Goal: Task Accomplishment & Management: Complete application form

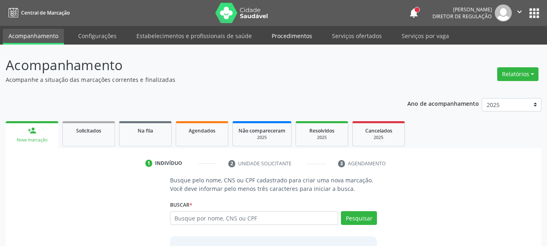
click at [294, 35] on link "Procedimentos" at bounding box center [292, 36] width 52 height 14
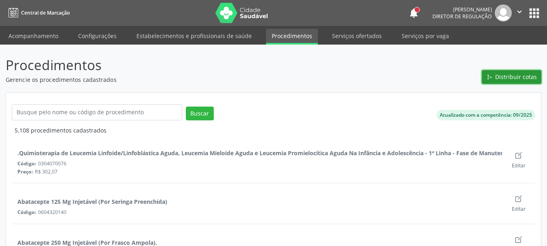
click at [529, 78] on span "Distribuir cotas" at bounding box center [516, 76] width 42 height 9
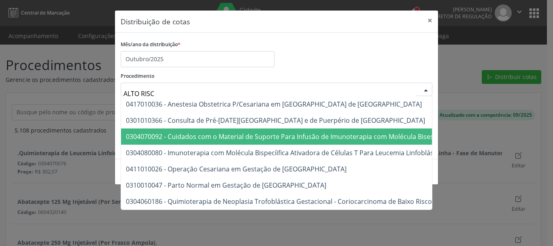
type input "ALTO RISCO"
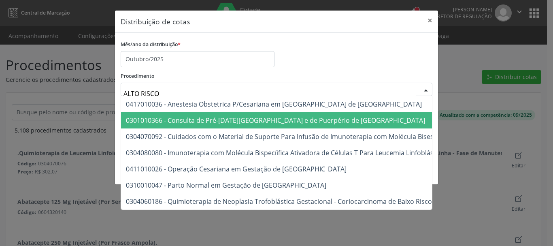
click at [239, 119] on span "0301010366 - Consulta de Pré-[DATE][GEOGRAPHIC_DATA] e de Puerpério de [GEOGRAP…" at bounding box center [275, 120] width 299 height 9
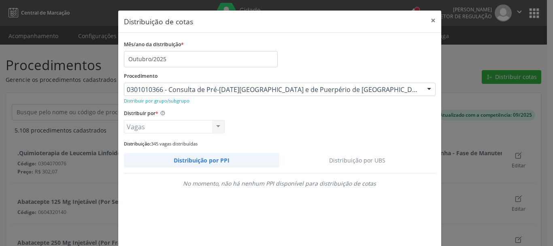
click at [366, 160] on link "Distribuição por UBS" at bounding box center [357, 160] width 156 height 14
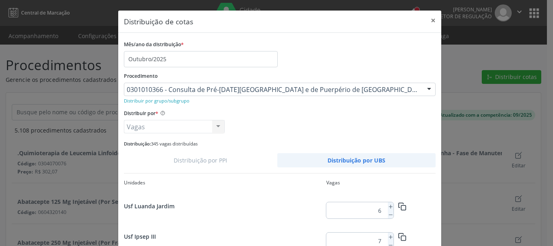
scroll to position [150, 0]
click at [389, 237] on icon at bounding box center [391, 237] width 6 height 6
type input "7"
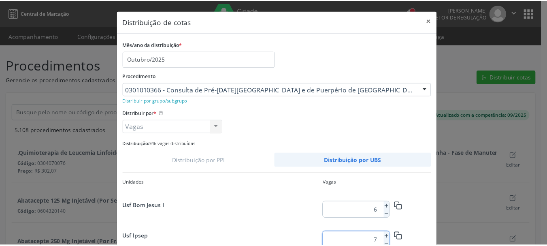
scroll to position [76, 0]
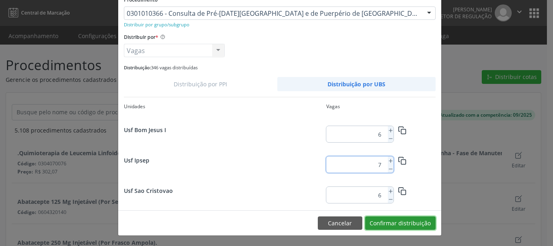
click at [396, 222] on button "Confirmar distribuição" at bounding box center [400, 223] width 70 height 14
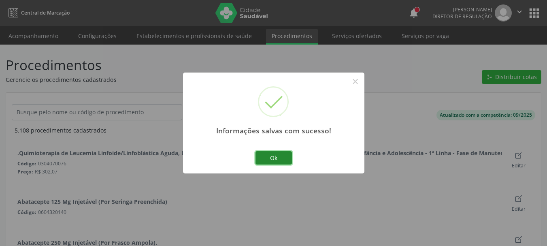
click at [273, 159] on button "Ok" at bounding box center [274, 158] width 36 height 14
click at [273, 159] on div "× Informações salvas com sucesso! Ok No Cancel" at bounding box center [273, 123] width 547 height 246
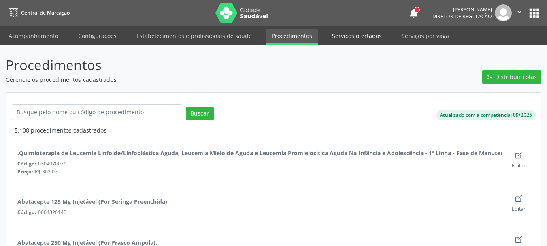
click at [336, 35] on link "Serviços ofertados" at bounding box center [356, 36] width 61 height 14
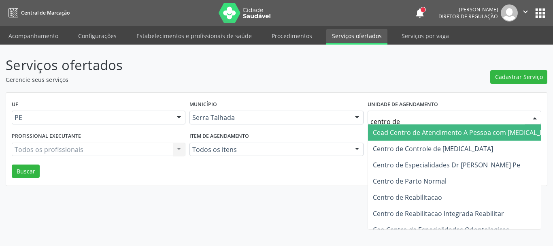
type input "centro de r"
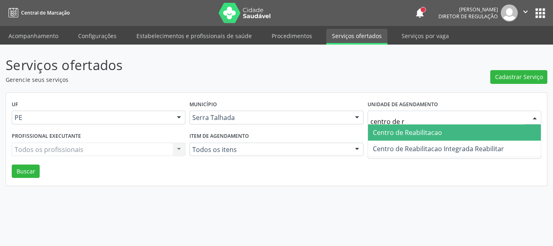
click at [421, 132] on span "Centro de Reabilitacao" at bounding box center [407, 132] width 69 height 9
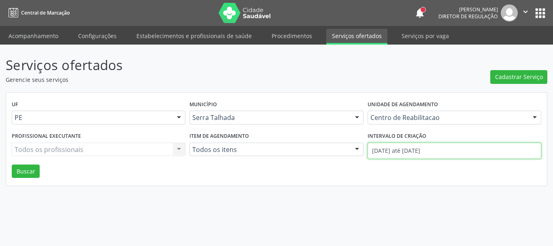
click at [409, 150] on input "[DATE] até [DATE]" at bounding box center [455, 151] width 174 height 16
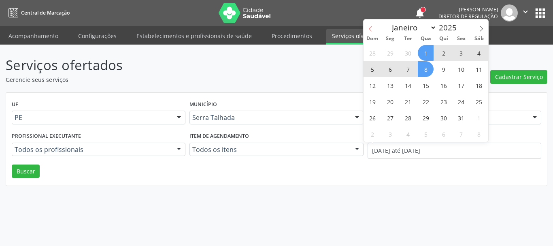
click at [371, 29] on icon at bounding box center [371, 29] width 6 height 6
select select "8"
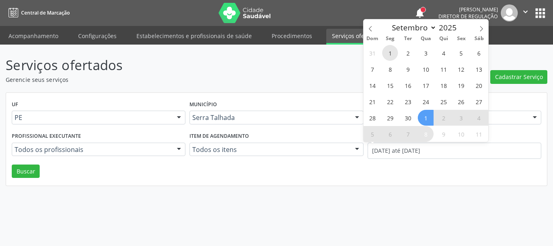
click at [385, 51] on span "1" at bounding box center [390, 53] width 16 height 16
type input "0[DATE]"
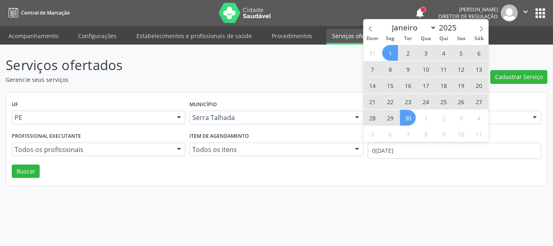
click at [411, 116] on span "30" at bounding box center [408, 118] width 16 height 16
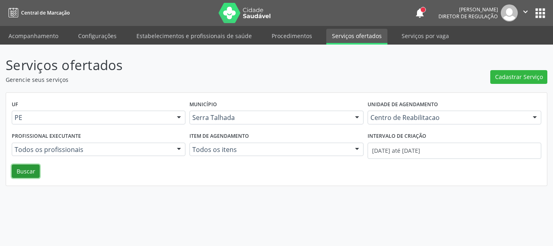
click at [29, 170] on button "Buscar" at bounding box center [26, 171] width 28 height 14
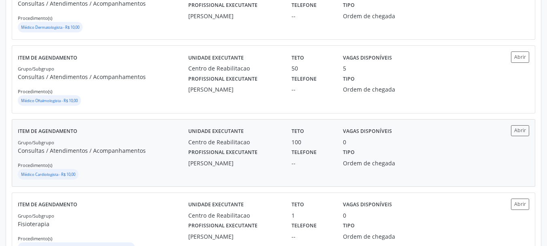
scroll to position [405, 0]
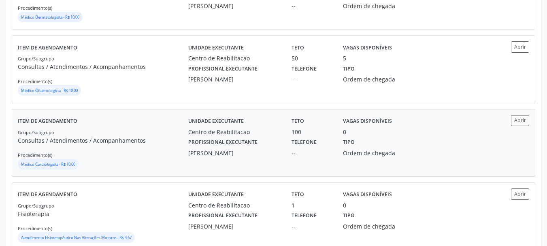
click at [438, 158] on div "Unidade executante Centro de [GEOGRAPHIC_DATA] Teto 100 Vagas disponíveis 0 Pro…" at bounding box center [337, 142] width 298 height 55
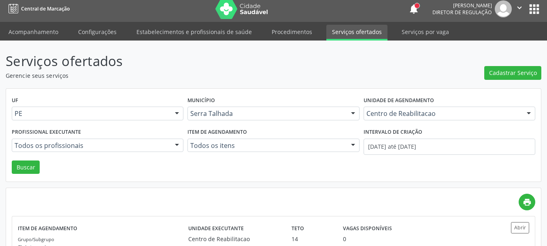
scroll to position [0, 0]
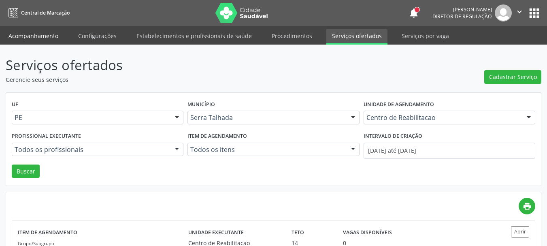
click at [33, 35] on link "Acompanhamento" at bounding box center [33, 36] width 61 height 14
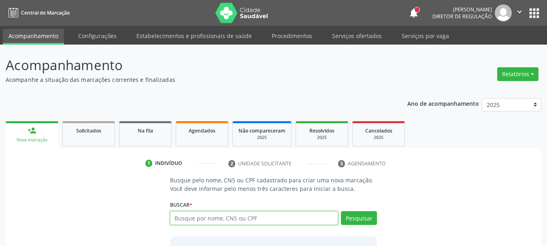
click at [197, 215] on input "text" at bounding box center [254, 218] width 168 height 14
type input "58556060404"
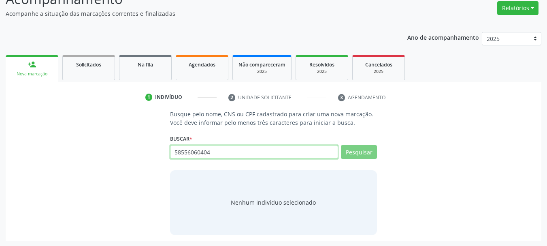
scroll to position [66, 0]
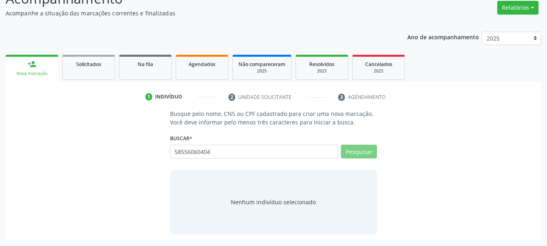
click at [372, 142] on div "Buscar * 58556060404 Busque por nome, CNS ou CPF Nenhum resultado encontrado pa…" at bounding box center [273, 148] width 207 height 32
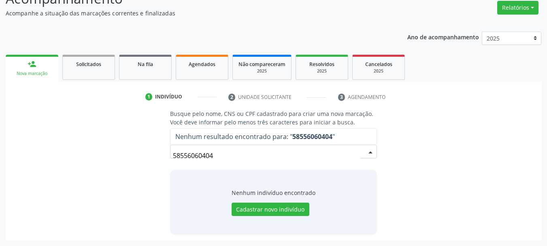
click at [200, 157] on input "58556060404" at bounding box center [267, 155] width 188 height 16
drag, startPoint x: 200, startPoint y: 157, endPoint x: 104, endPoint y: 106, distance: 109.1
click at [197, 154] on input "58556060404" at bounding box center [267, 155] width 188 height 16
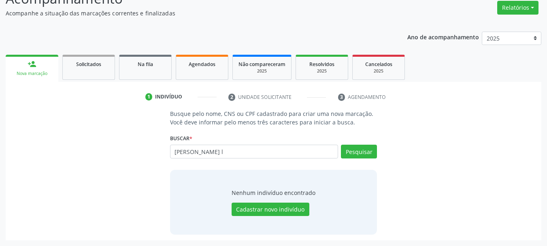
type input "[PERSON_NAME] l"
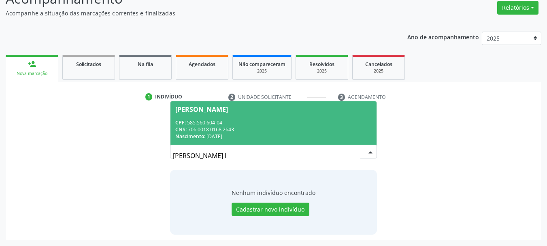
click at [293, 116] on span "[PERSON_NAME] CPF: 585.560.604-04 CNS: 706 0018 0168 2643 Nascimento: 2[DATE]" at bounding box center [273, 122] width 207 height 43
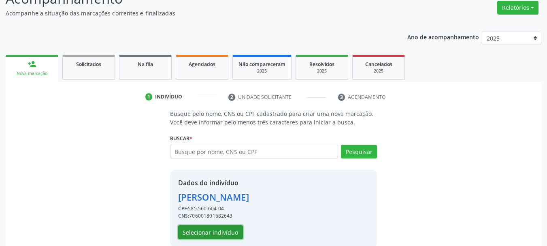
click at [195, 234] on button "Selecionar indivíduo" at bounding box center [210, 232] width 65 height 14
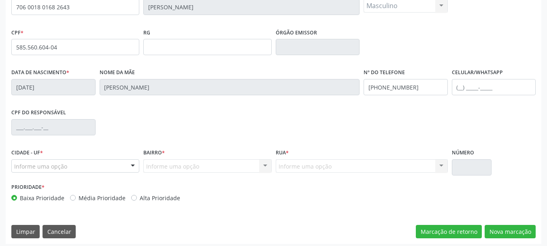
scroll to position [193, 0]
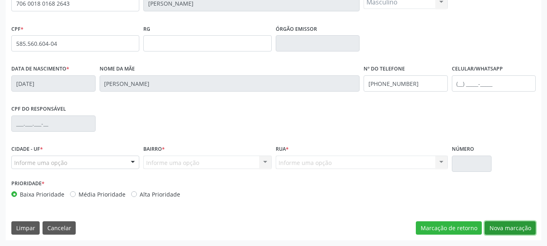
click at [514, 226] on button "Nova marcação" at bounding box center [510, 228] width 51 height 14
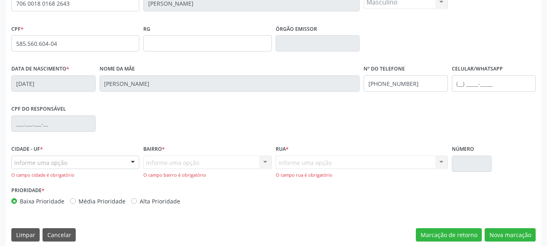
click at [104, 163] on div "Informe uma opção" at bounding box center [75, 163] width 128 height 14
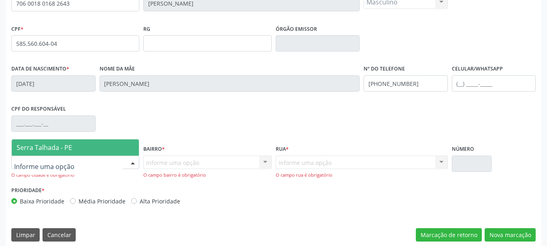
click at [87, 147] on span "Serra Talhada - PE" at bounding box center [75, 147] width 127 height 16
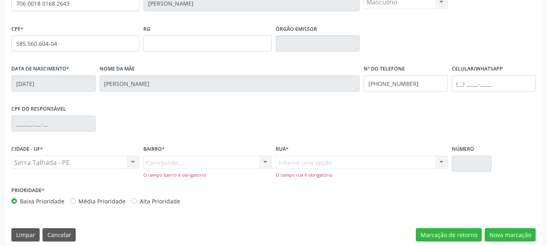
drag, startPoint x: 173, startPoint y: 156, endPoint x: 173, endPoint y: 163, distance: 7.3
click at [173, 156] on div "Carregando... Nenhum resultado encontrado para: " " Nenhuma opção encontrada. D…" at bounding box center [207, 167] width 128 height 23
click at [174, 163] on div "Carregando... Nenhum resultado encontrado para: " " Nenhuma opção encontrada. D…" at bounding box center [207, 167] width 128 height 23
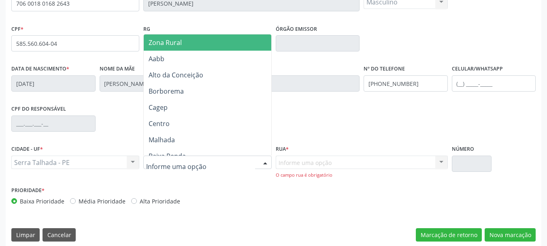
click at [163, 47] on span "Zona Rural" at bounding box center [209, 42] width 130 height 16
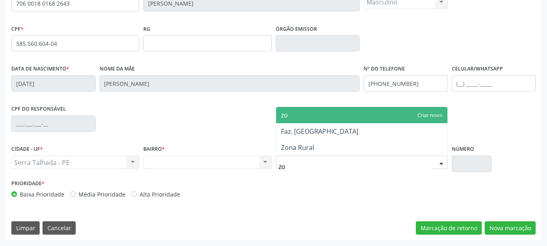
type input "zon"
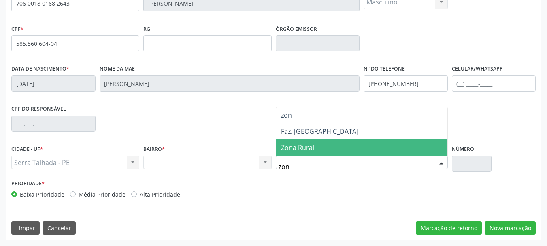
click at [307, 143] on span "Zona Rural" at bounding box center [297, 147] width 33 height 9
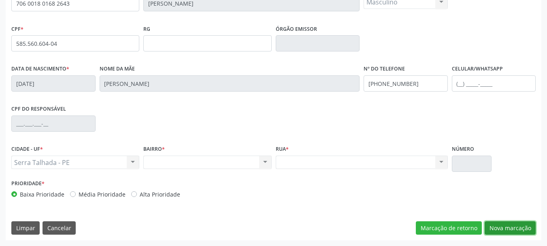
click at [526, 231] on button "Nova marcação" at bounding box center [510, 228] width 51 height 14
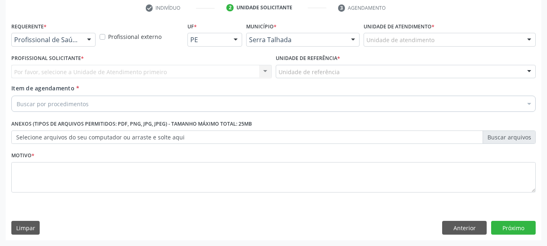
scroll to position [156, 0]
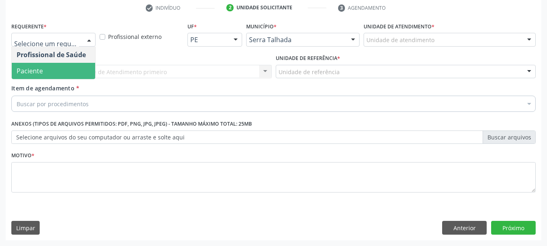
click at [35, 70] on span "Paciente" at bounding box center [30, 70] width 26 height 9
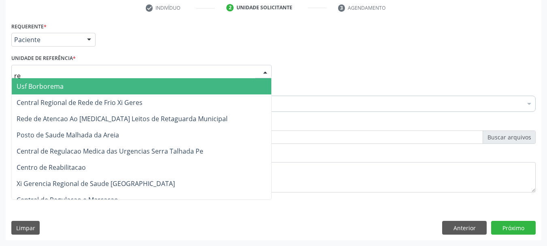
type input "rea"
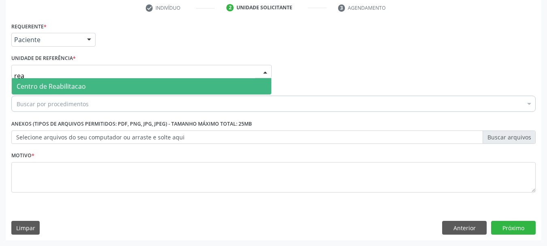
click at [39, 88] on span "Centro de Reabilitacao" at bounding box center [51, 86] width 69 height 9
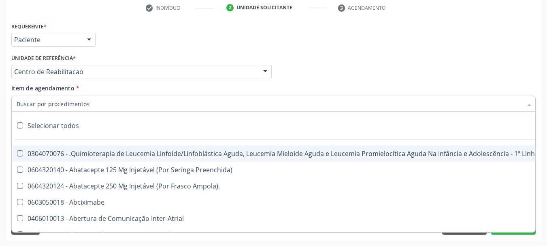
type input "f"
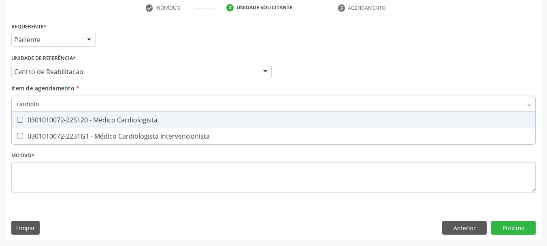
type input "cardiolog"
click at [59, 121] on div "0301010072-225120 - Médico Cardiologista" at bounding box center [274, 120] width 514 height 6
checkbox Cardiologista "true"
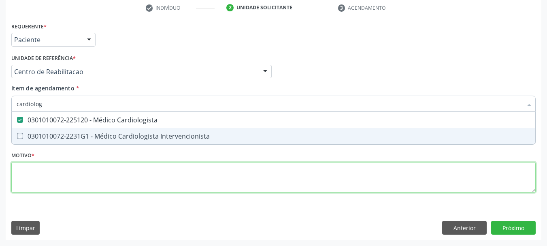
click at [35, 168] on div "Requerente * Paciente Profissional de Saúde Paciente Nenhum resultado encontrad…" at bounding box center [273, 111] width 524 height 183
checkbox Intervencionista "true"
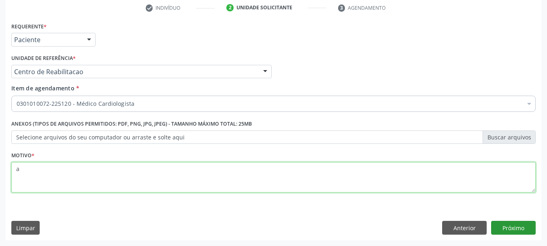
type textarea "a"
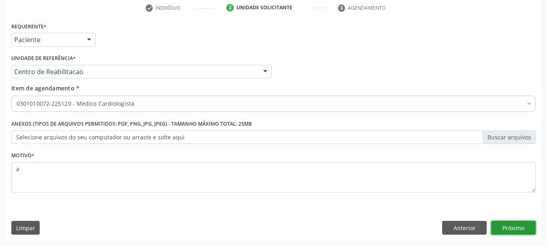
click at [517, 223] on button "Próximo" at bounding box center [513, 228] width 45 height 14
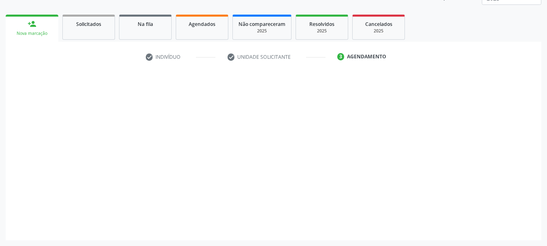
scroll to position [107, 0]
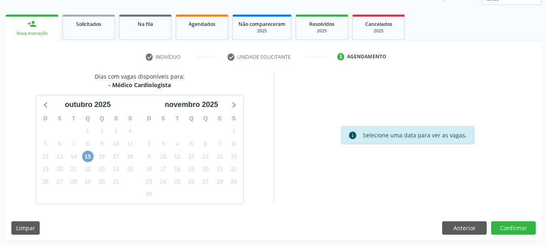
click at [86, 160] on span "15" at bounding box center [87, 156] width 11 height 11
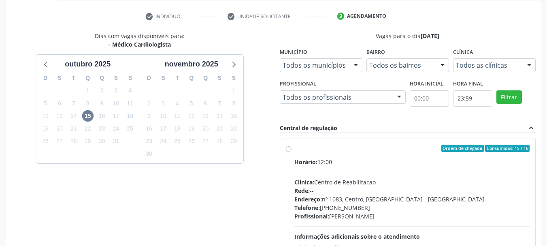
click at [320, 146] on div "Ordem de chegada Consumidos: 15 / 16" at bounding box center [412, 148] width 236 height 7
click at [292, 146] on input "Ordem de chegada Consumidos: 15 / 16 Horário: 12:00 Clínica: Centro de Reabilit…" at bounding box center [289, 148] width 6 height 7
radio input "true"
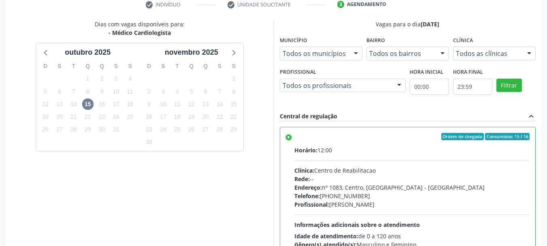
scroll to position [238, 0]
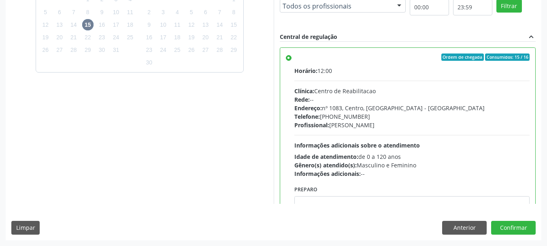
click at [536, 229] on div "Dias com vagas disponíveis para: - Médico Cardiologista ou[DATE] S T Q Q S S 28…" at bounding box center [274, 89] width 536 height 299
click at [516, 232] on button "Confirmar" at bounding box center [513, 228] width 45 height 14
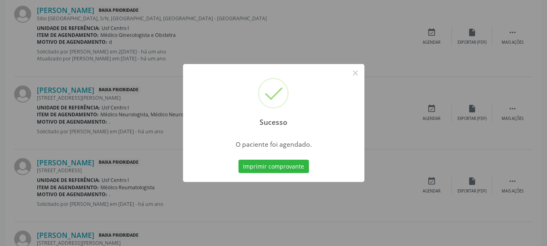
scroll to position [21, 0]
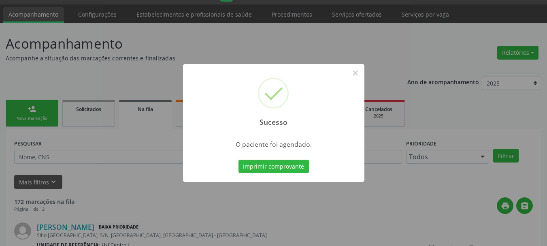
click at [239, 160] on button "Imprimir comprovante" at bounding box center [274, 167] width 70 height 14
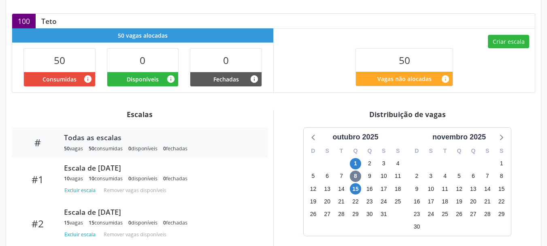
scroll to position [202, 0]
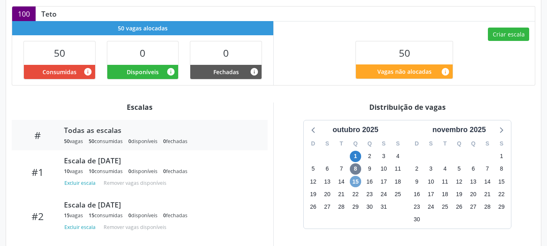
click at [352, 176] on span "15" at bounding box center [355, 181] width 11 height 11
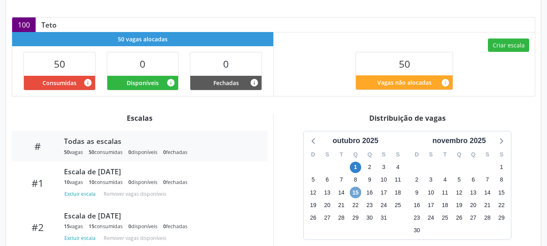
scroll to position [166, 0]
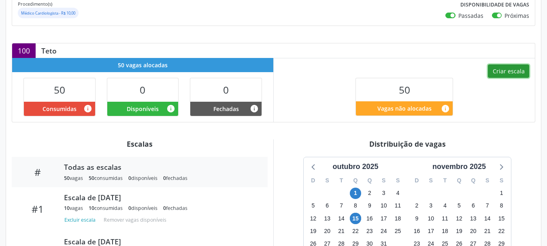
click at [505, 64] on button "Criar escala" at bounding box center [508, 71] width 41 height 14
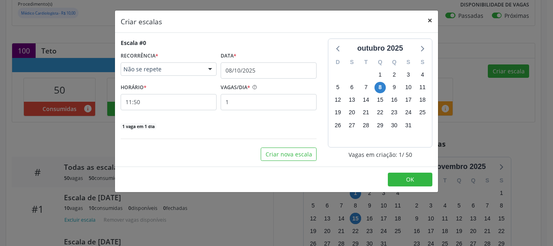
click at [426, 22] on button "×" at bounding box center [430, 21] width 16 height 20
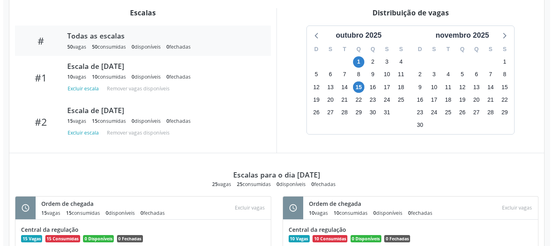
scroll to position [206, 0]
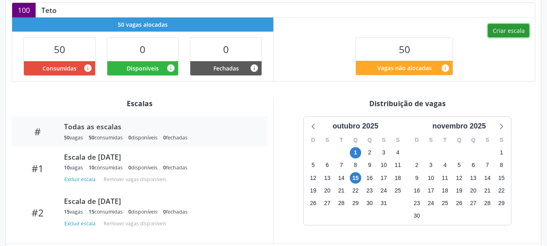
click at [491, 26] on button "Criar escala" at bounding box center [508, 31] width 41 height 14
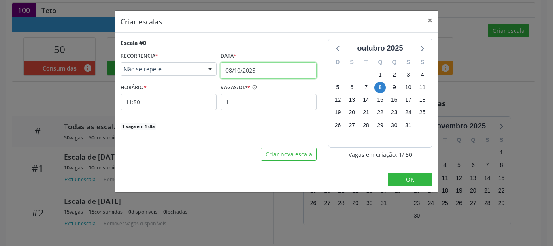
click at [254, 72] on input "08/10/2025" at bounding box center [269, 70] width 96 height 16
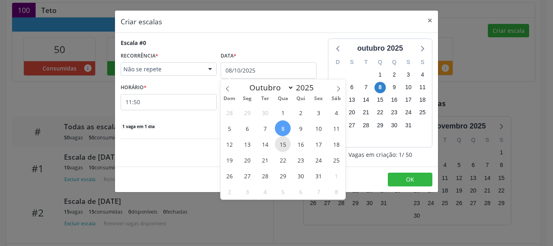
click at [283, 145] on span "15" at bounding box center [283, 144] width 16 height 16
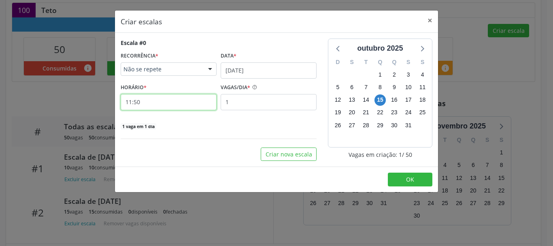
click at [167, 101] on input "11:50" at bounding box center [169, 102] width 96 height 16
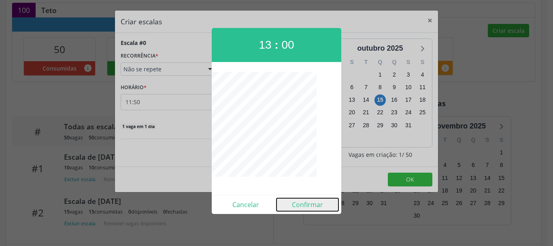
click at [292, 200] on button "Confirmar" at bounding box center [308, 204] width 62 height 13
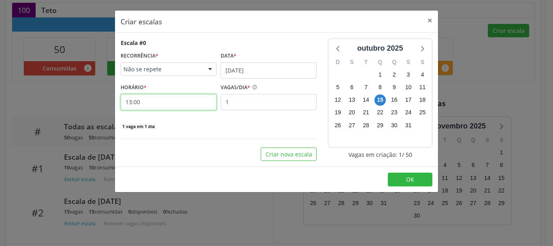
click at [135, 101] on input "13:00" at bounding box center [169, 102] width 96 height 16
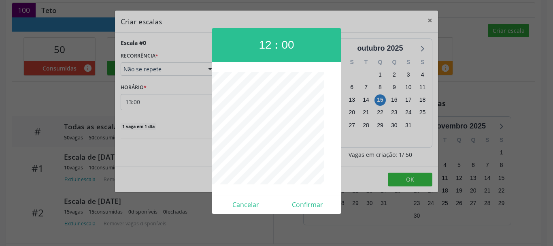
click at [309, 197] on div "Cancelar Confirmar" at bounding box center [277, 204] width 130 height 19
click at [309, 200] on button "Confirmar" at bounding box center [308, 204] width 62 height 13
type input "12:00"
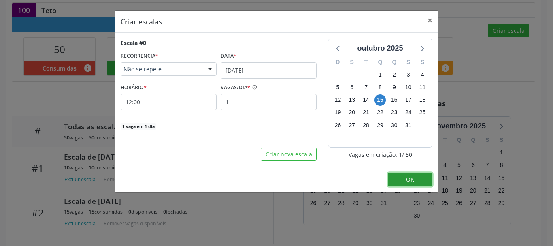
click at [398, 180] on button "OK" at bounding box center [410, 180] width 45 height 14
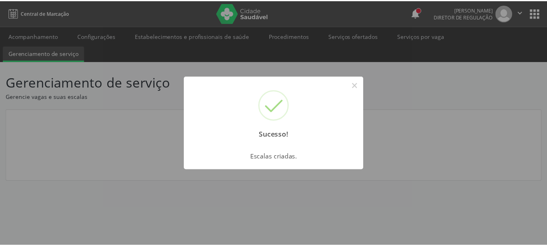
scroll to position [0, 0]
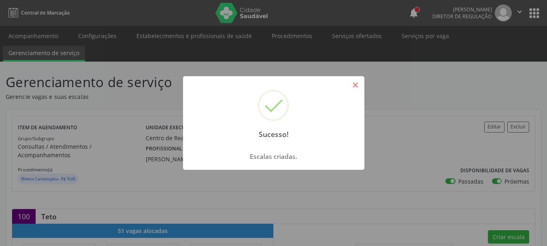
click at [355, 80] on button "×" at bounding box center [356, 85] width 14 height 14
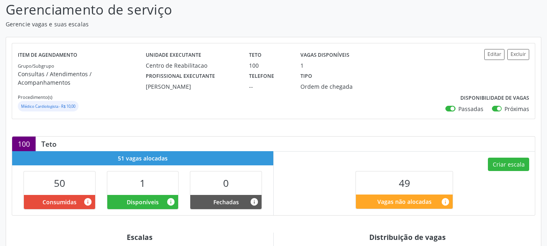
scroll to position [283, 0]
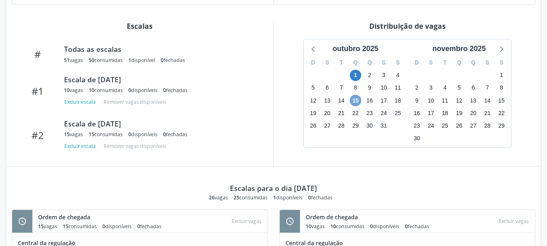
click at [352, 95] on span "15" at bounding box center [355, 100] width 11 height 11
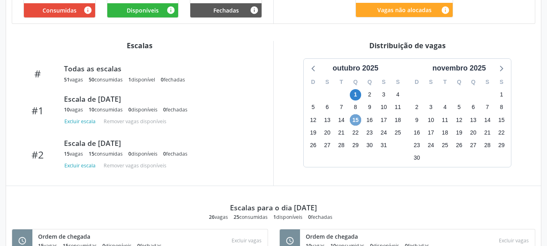
scroll to position [212, 0]
